Goal: Task Accomplishment & Management: Complete application form

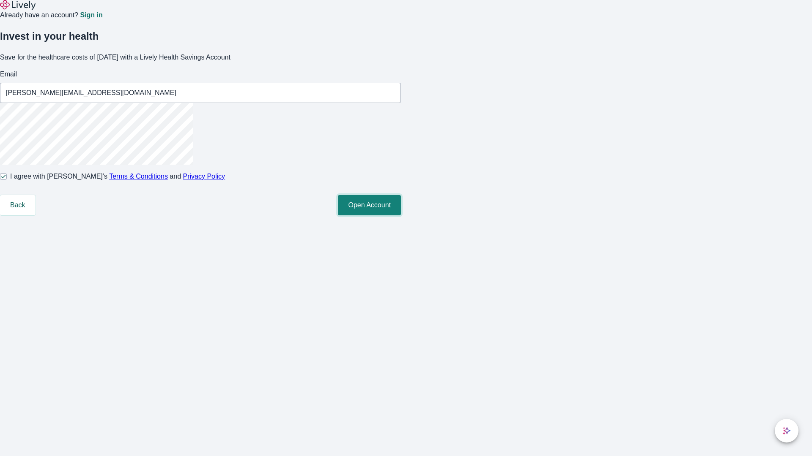
click at [401, 216] on button "Open Account" at bounding box center [369, 205] width 63 height 20
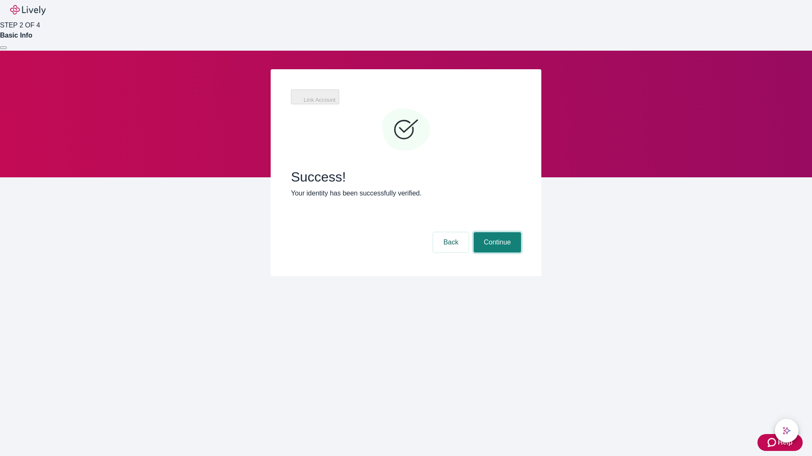
click at [496, 232] on button "Continue" at bounding box center [496, 242] width 47 height 20
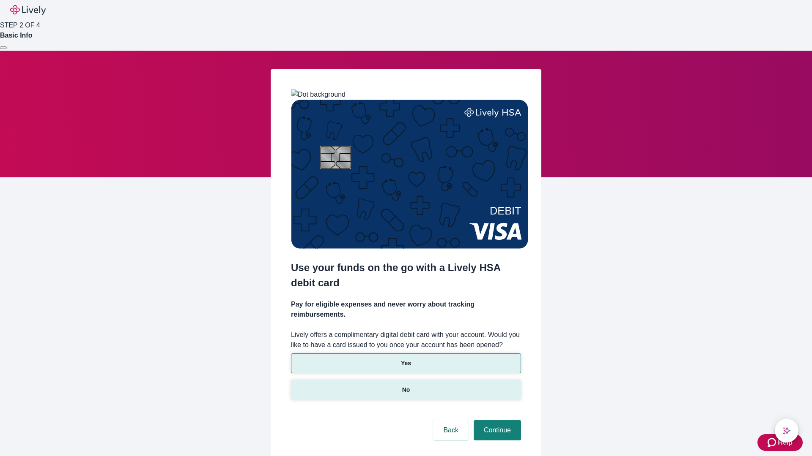
click at [405, 386] on p "No" at bounding box center [406, 390] width 8 height 9
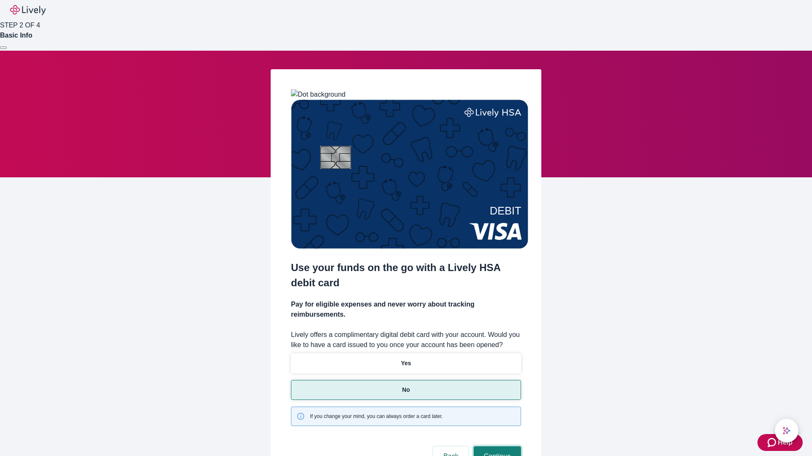
click at [496, 447] on button "Continue" at bounding box center [496, 457] width 47 height 20
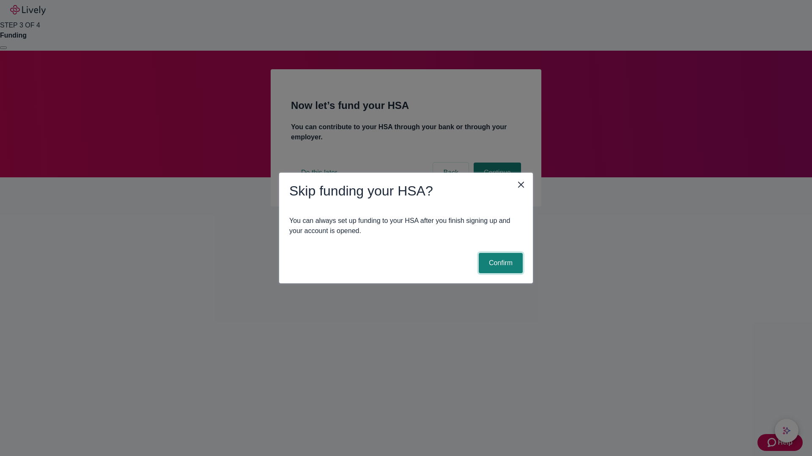
click at [499, 263] on button "Confirm" at bounding box center [500, 263] width 44 height 20
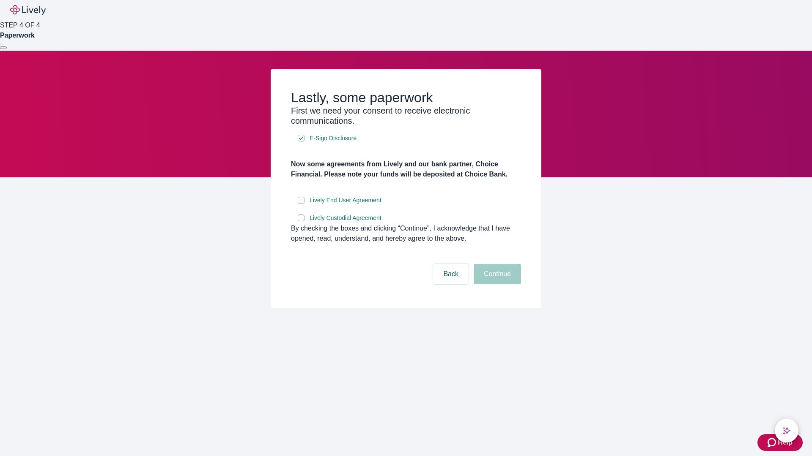
click at [301, 204] on input "Lively End User Agreement" at bounding box center [301, 200] width 7 height 7
checkbox input "true"
click at [301, 221] on input "Lively Custodial Agreement" at bounding box center [301, 218] width 7 height 7
checkbox input "true"
click at [496, 284] on button "Continue" at bounding box center [496, 274] width 47 height 20
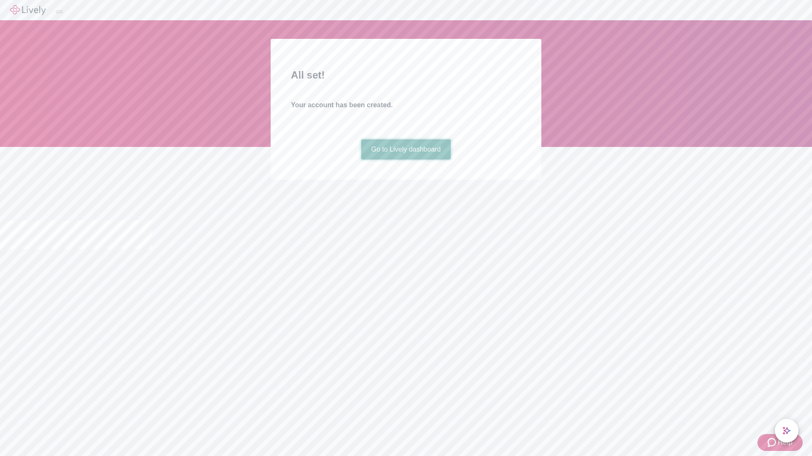
click at [405, 160] on link "Go to Lively dashboard" at bounding box center [406, 149] width 90 height 20
